Goal: Navigation & Orientation: Go to known website

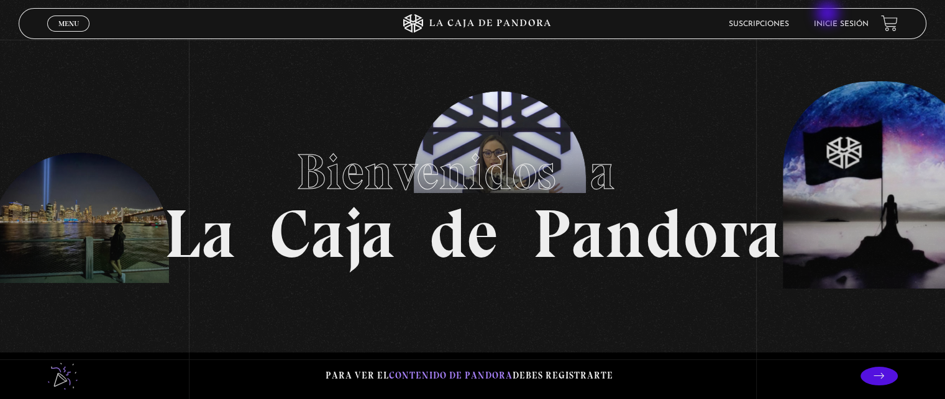
click at [831, 17] on li "Inicie sesión" at bounding box center [841, 23] width 55 height 19
click at [835, 31] on li "Inicie sesión" at bounding box center [841, 23] width 55 height 19
click at [835, 29] on li "Inicie sesión" at bounding box center [841, 23] width 55 height 19
click at [834, 24] on link "Inicie sesión" at bounding box center [841, 23] width 55 height 7
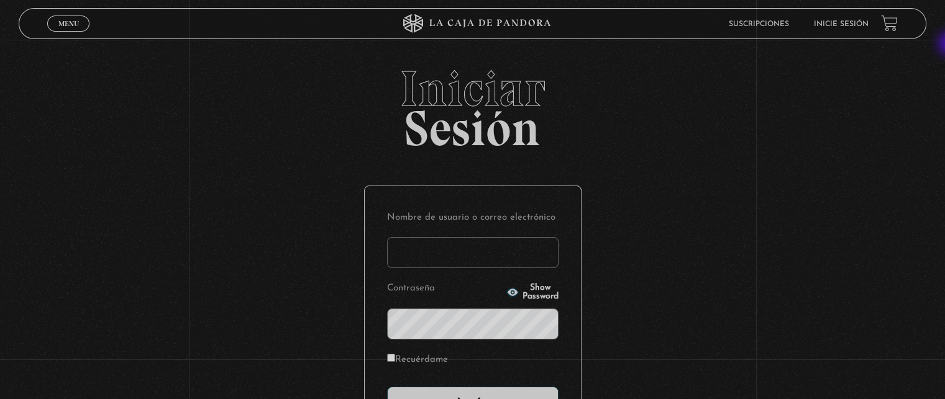
type input "[EMAIL_ADDRESS][DOMAIN_NAME]"
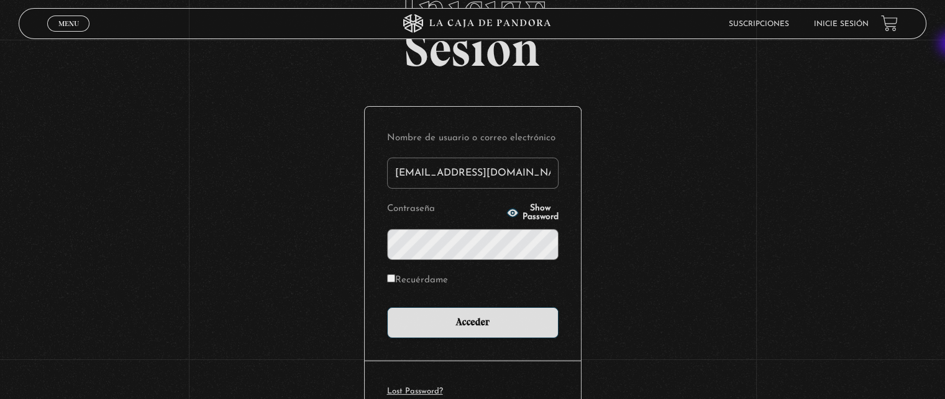
scroll to position [89, 0]
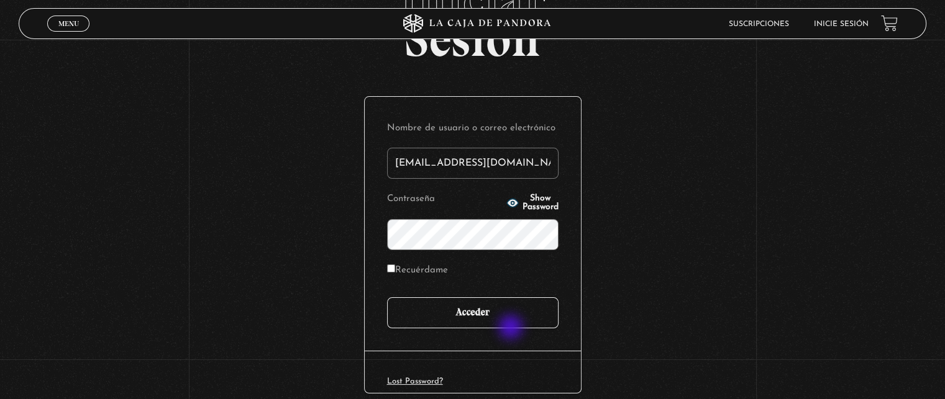
click at [504, 325] on input "Acceder" at bounding box center [472, 313] width 171 height 31
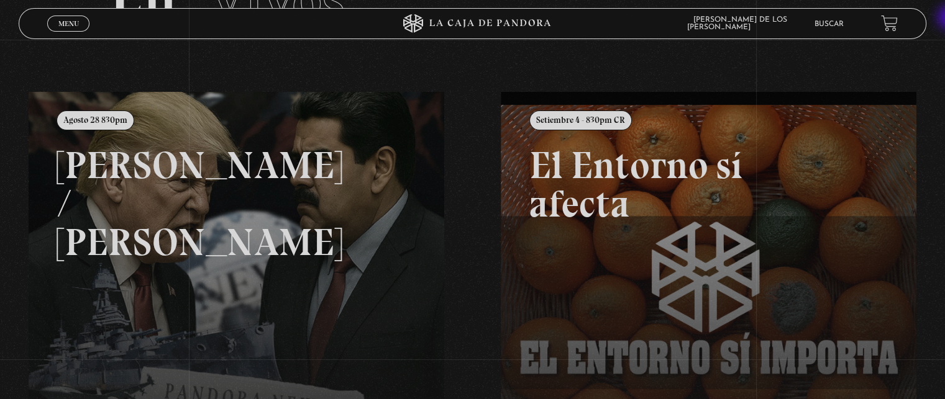
scroll to position [139, 0]
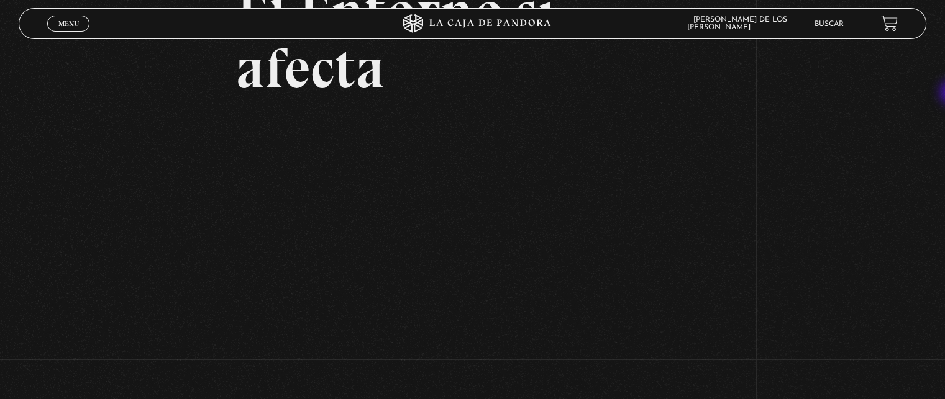
scroll to position [214, 0]
